Goal: Go to known website: Access a specific website the user already knows

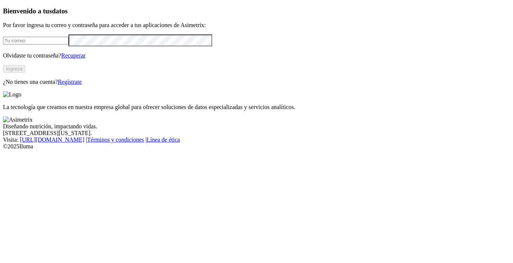
click at [46, 44] on input "email" at bounding box center [36, 41] width 66 height 8
type input "[EMAIL_ADDRESS][DOMAIN_NAME]"
click input "submit" at bounding box center [0, 0] width 0 height 0
